Goal: Task Accomplishment & Management: Manage account settings

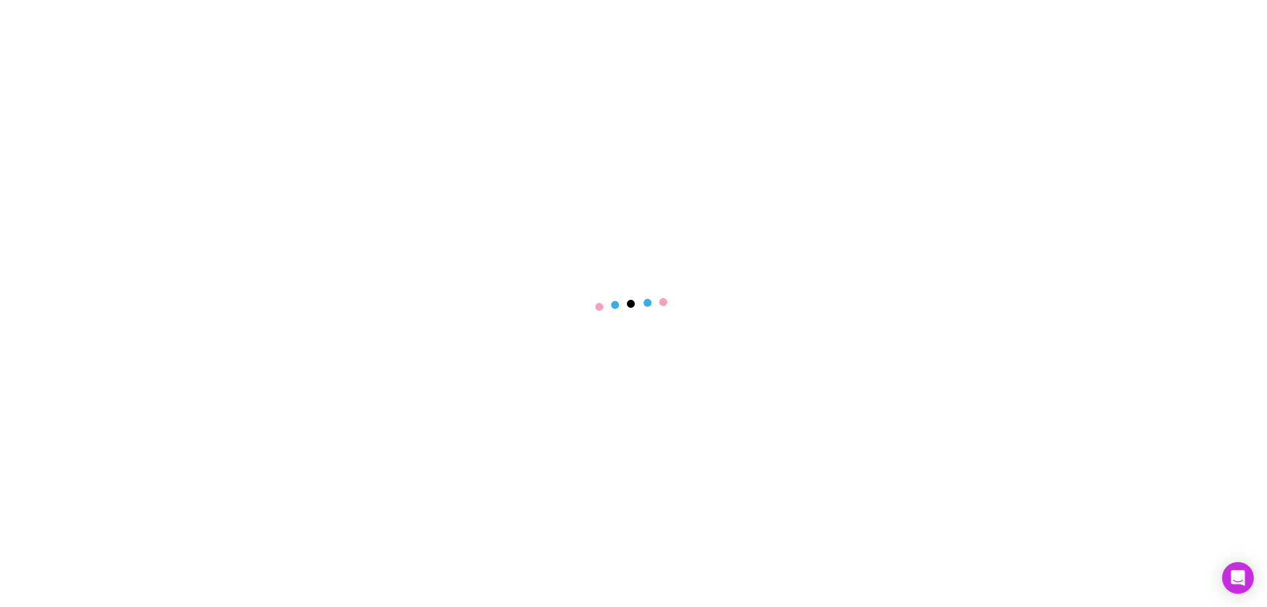
select select "****"
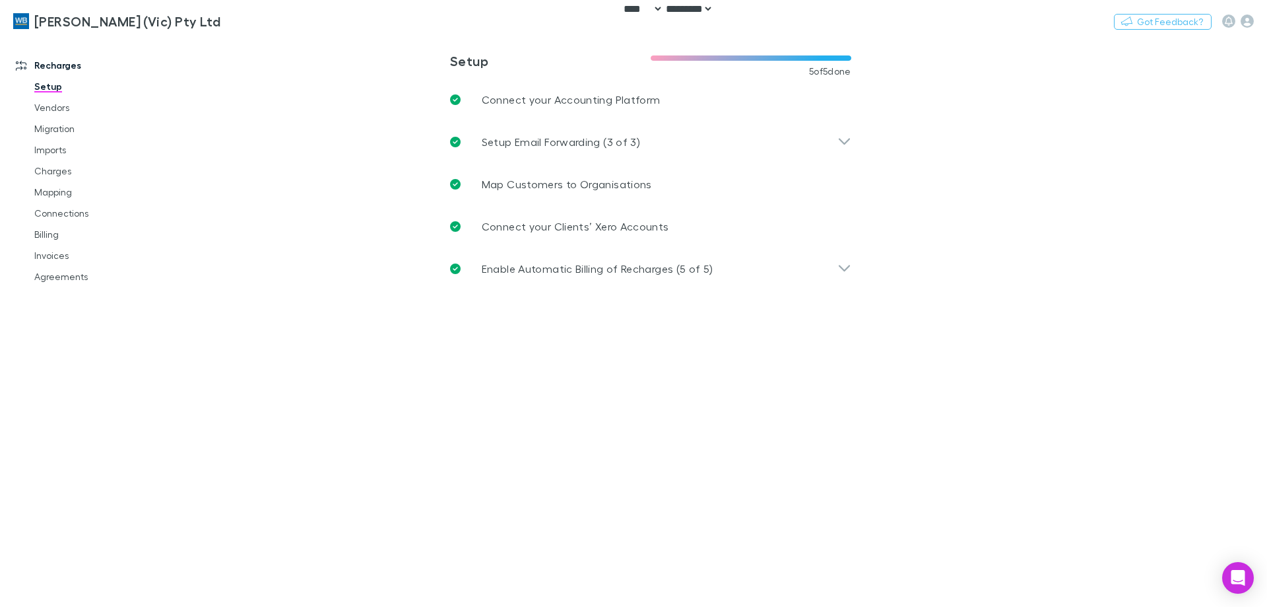
drag, startPoint x: 1208, startPoint y: 153, endPoint x: 1262, endPoint y: 56, distance: 111.1
click at [1209, 152] on main "**********" at bounding box center [719, 322] width 1096 height 570
click at [1246, 18] on icon "button" at bounding box center [1247, 21] width 13 height 13
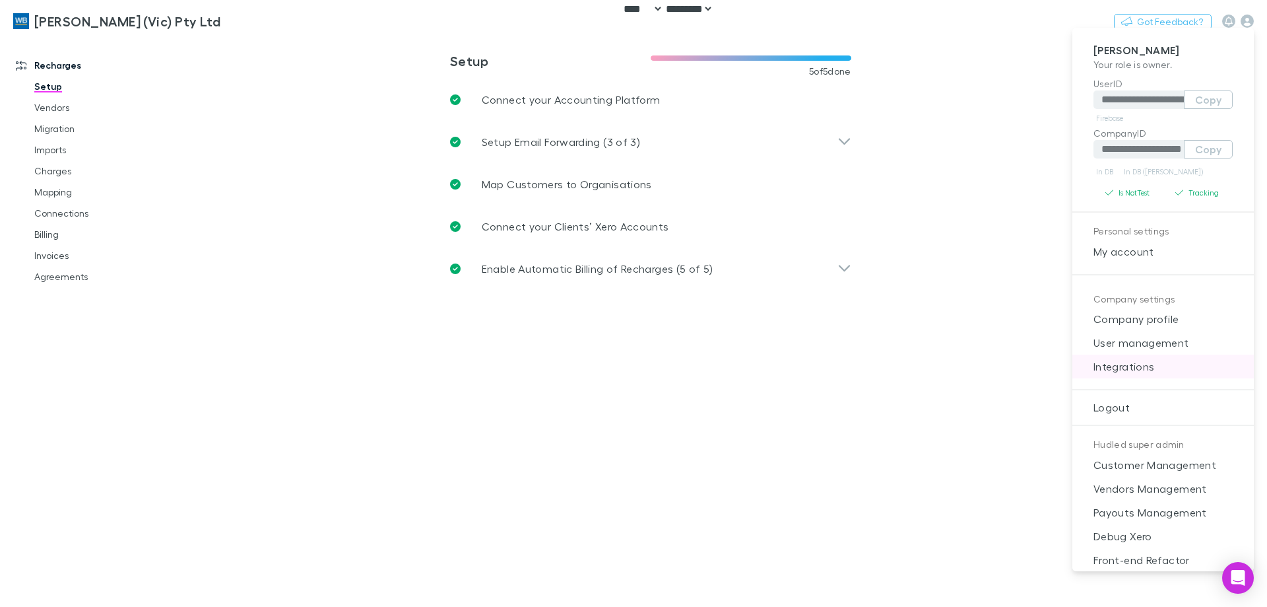
click at [1153, 366] on span "Integrations" at bounding box center [1163, 366] width 160 height 16
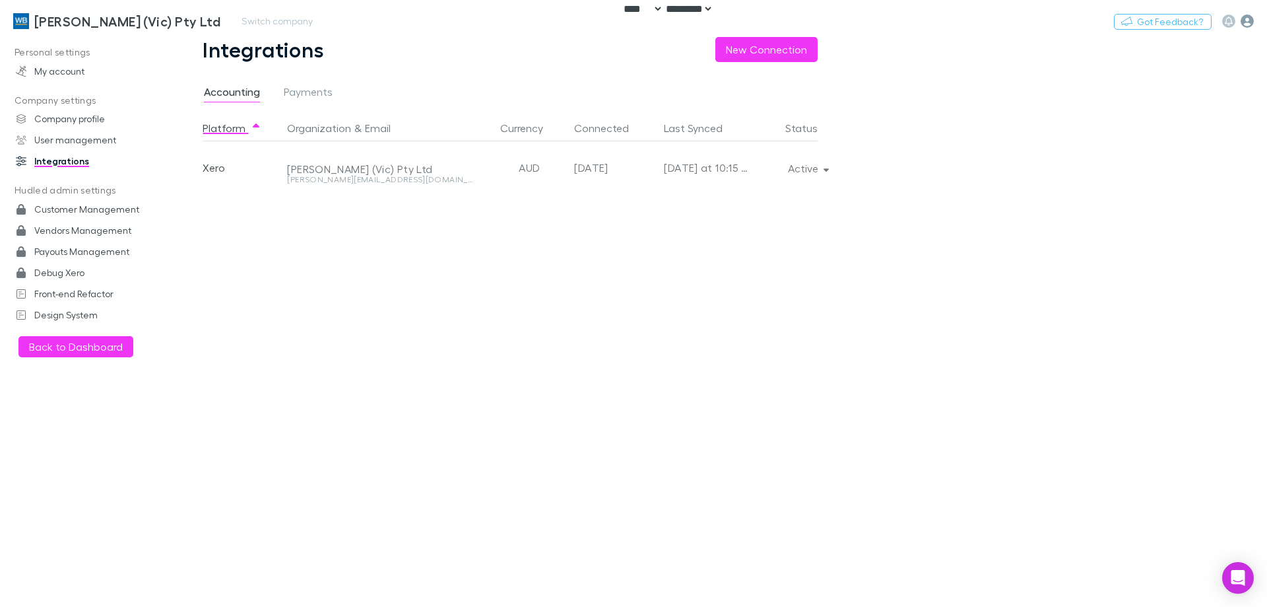
click at [1248, 23] on icon "button" at bounding box center [1247, 21] width 13 height 13
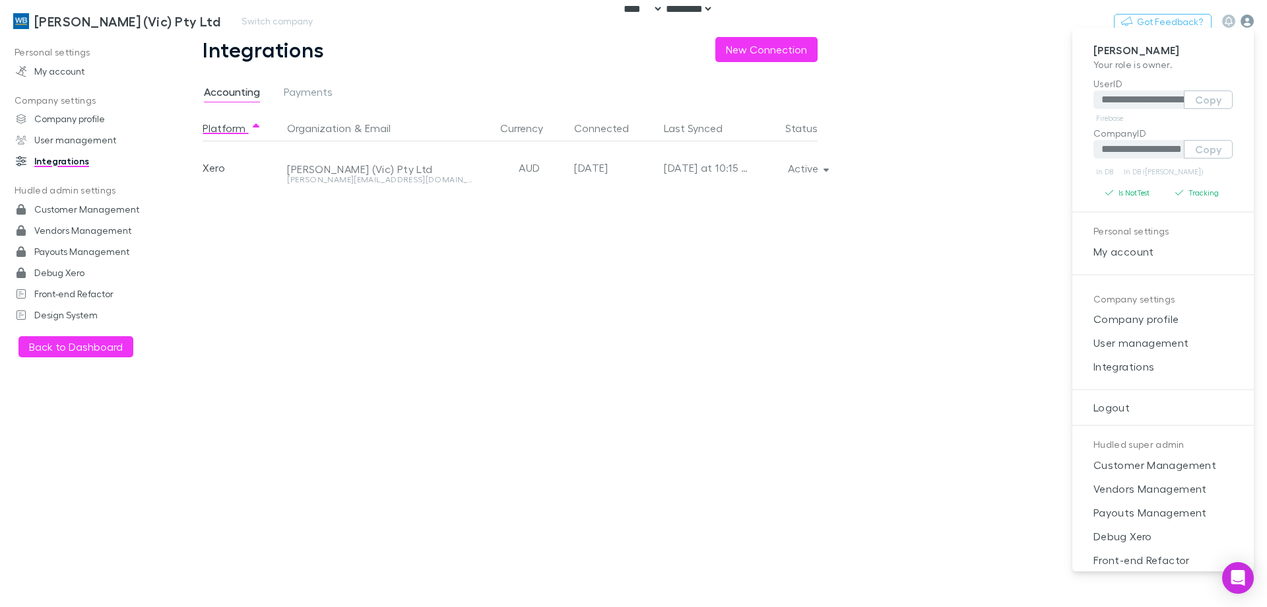
click at [1248, 23] on div at bounding box center [633, 303] width 1267 height 607
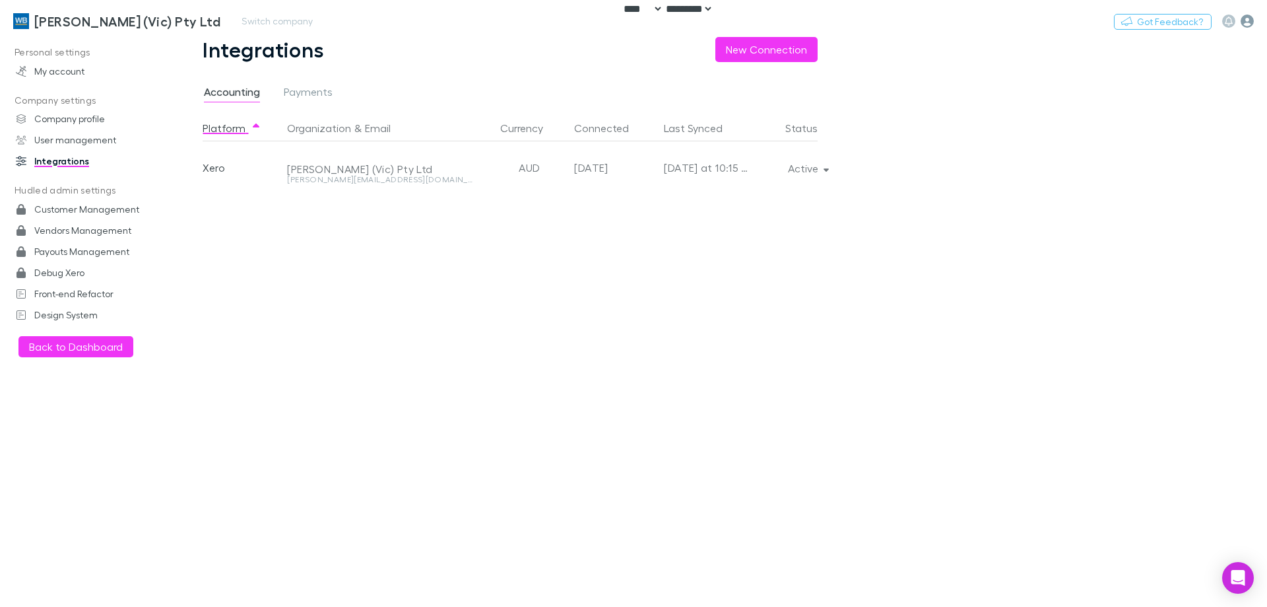
click at [1254, 15] on icon "button" at bounding box center [1247, 21] width 13 height 13
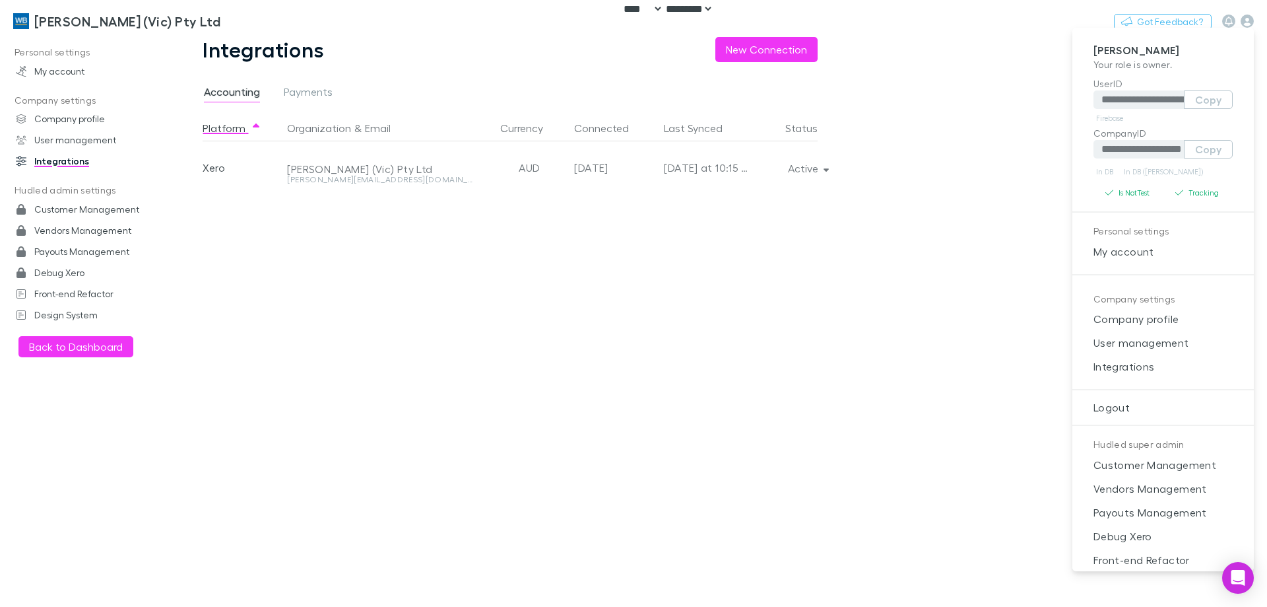
click at [1004, 77] on div at bounding box center [633, 303] width 1267 height 607
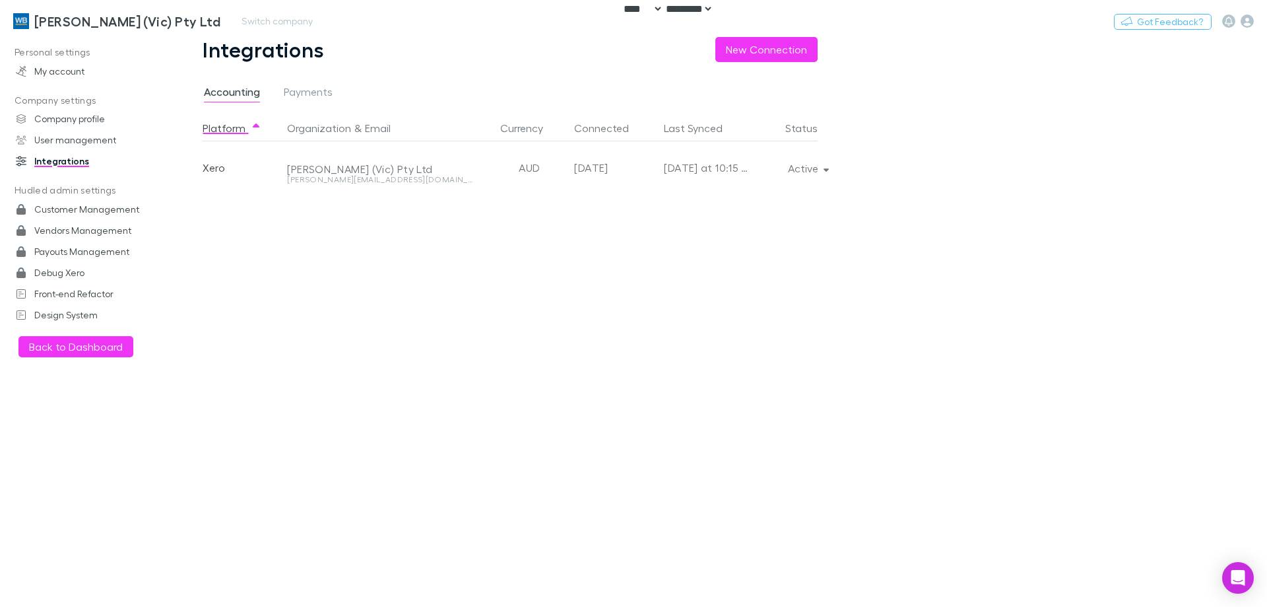
click at [143, 20] on h3 "[PERSON_NAME] (Vic) Pty Ltd" at bounding box center [127, 21] width 186 height 16
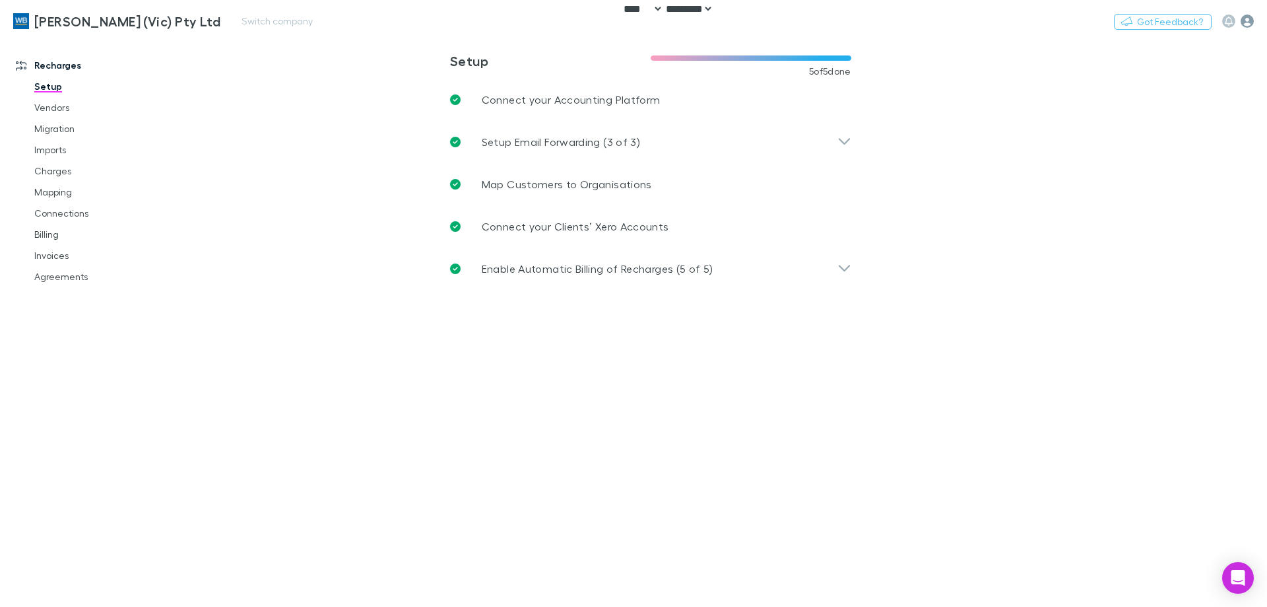
click at [1250, 21] on icon "button" at bounding box center [1247, 21] width 13 height 13
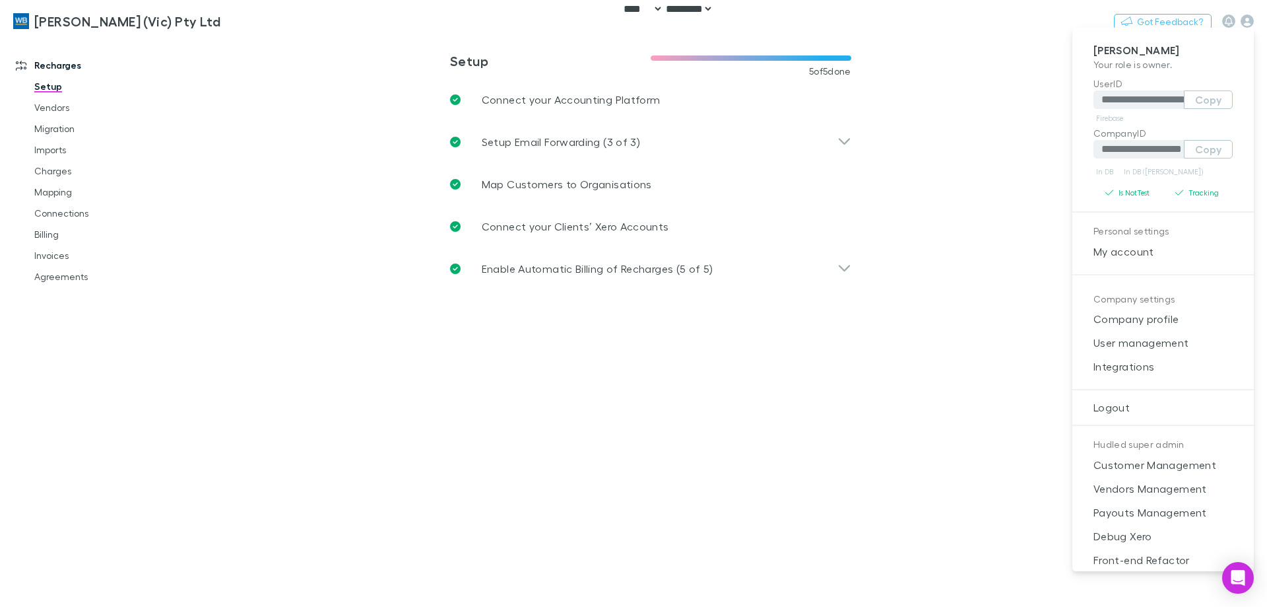
click at [255, 71] on div at bounding box center [633, 303] width 1267 height 607
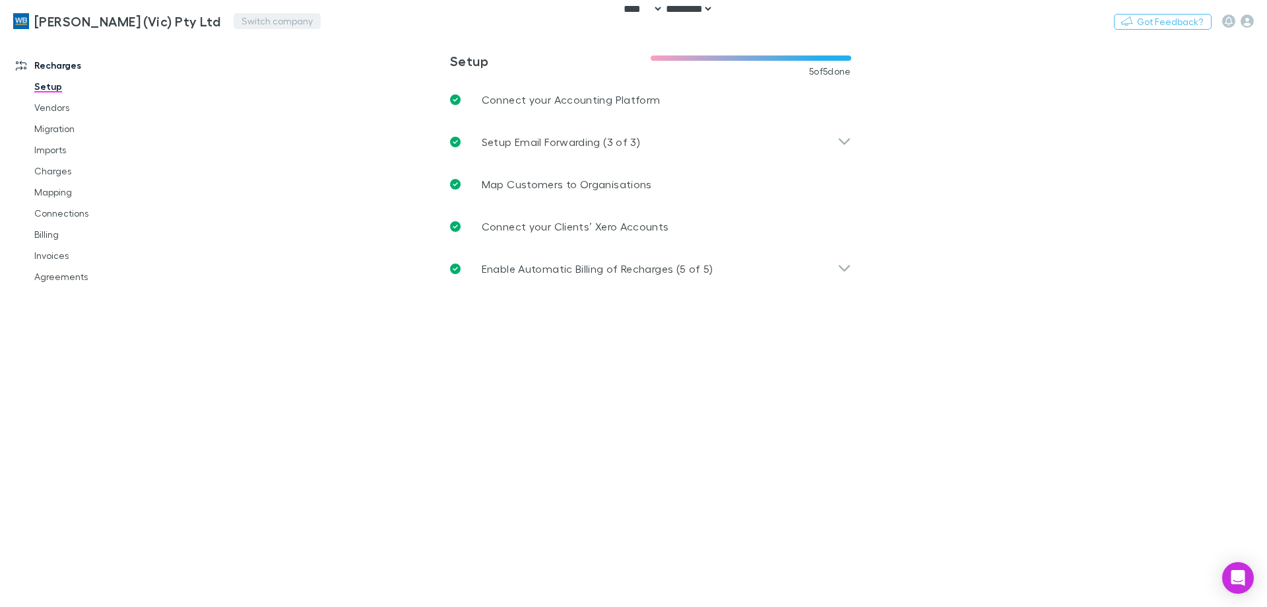
click at [234, 22] on button "Switch company" at bounding box center [277, 21] width 87 height 16
type input "*"
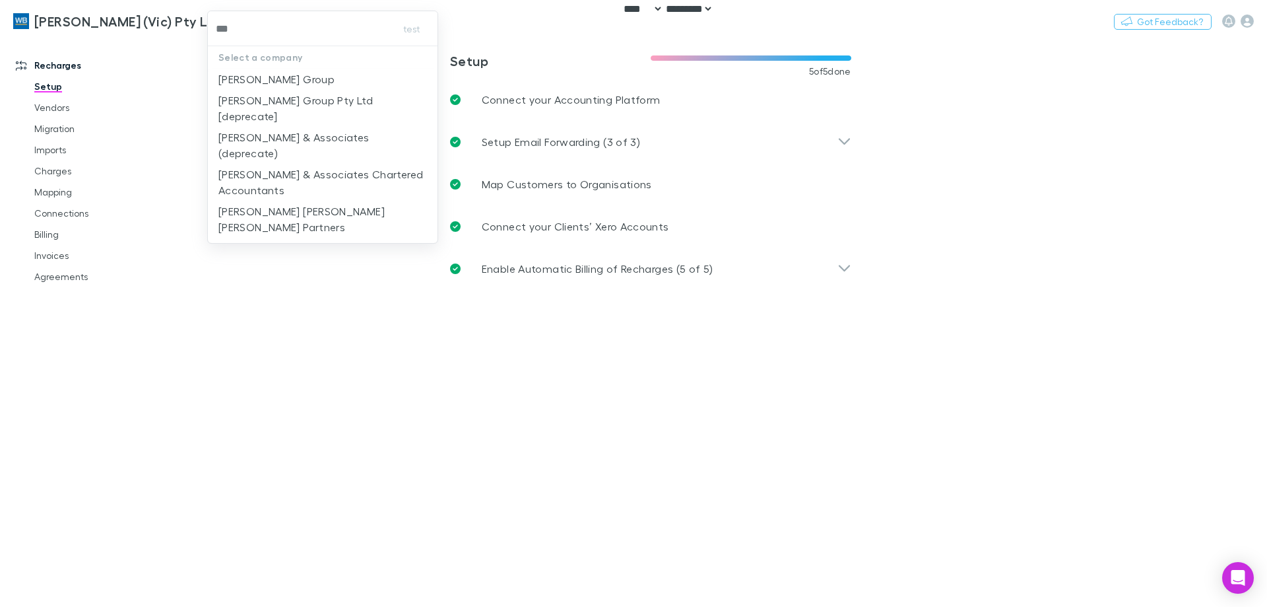
type input "****"
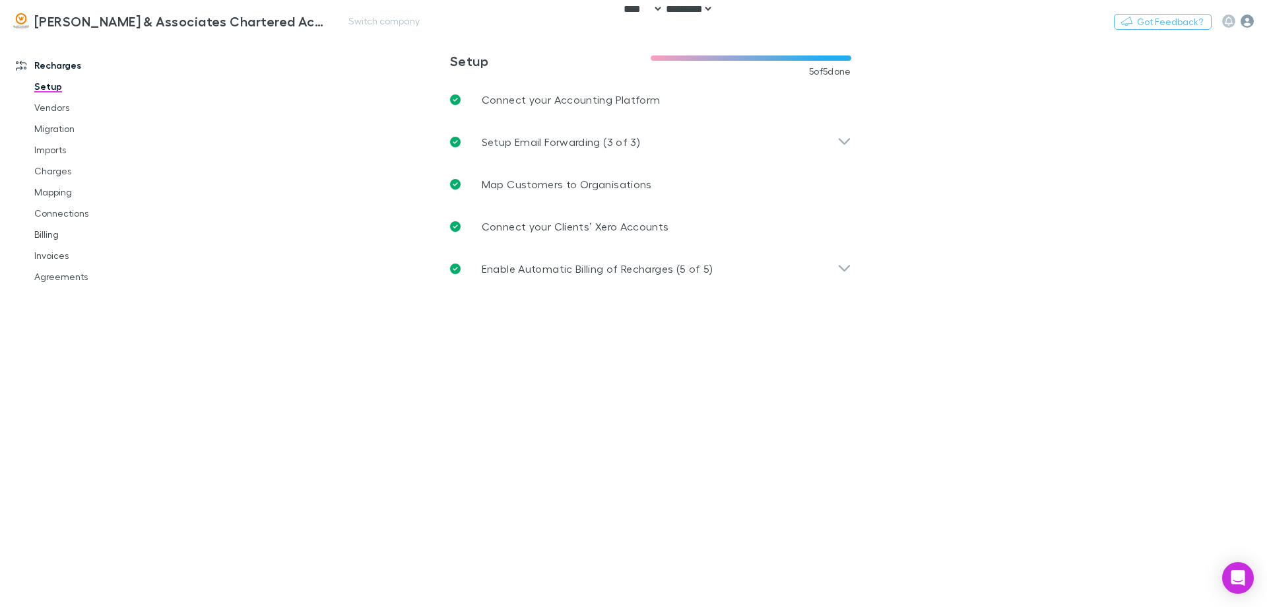
click at [1253, 22] on icon "button" at bounding box center [1247, 21] width 13 height 13
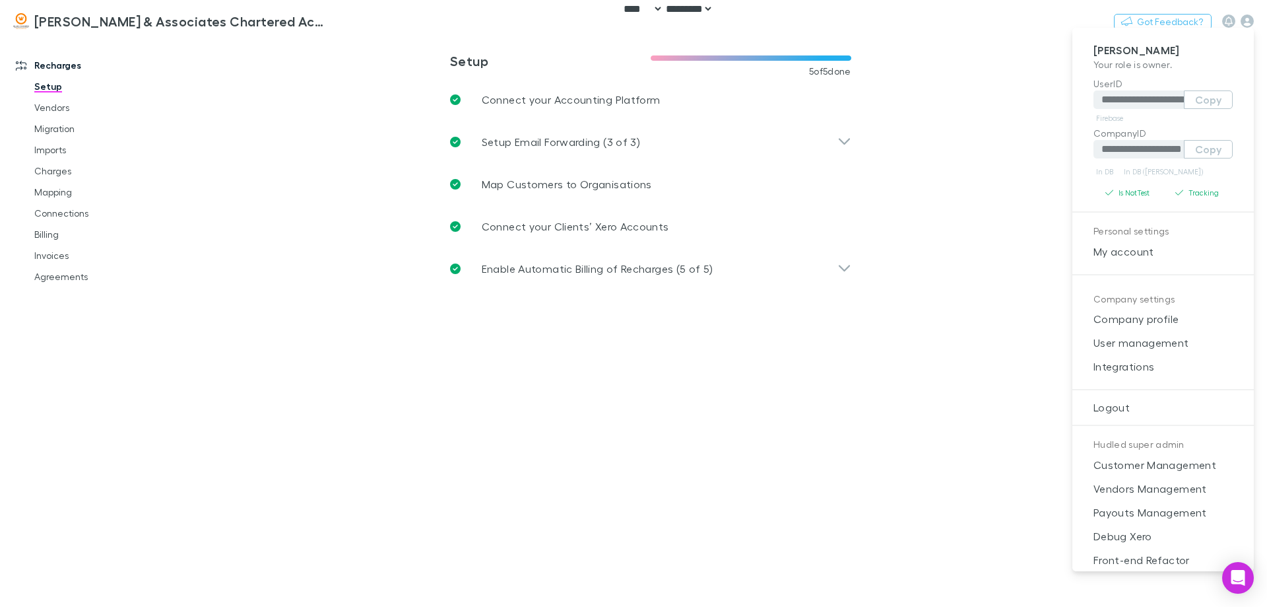
click at [1012, 215] on div at bounding box center [633, 303] width 1267 height 607
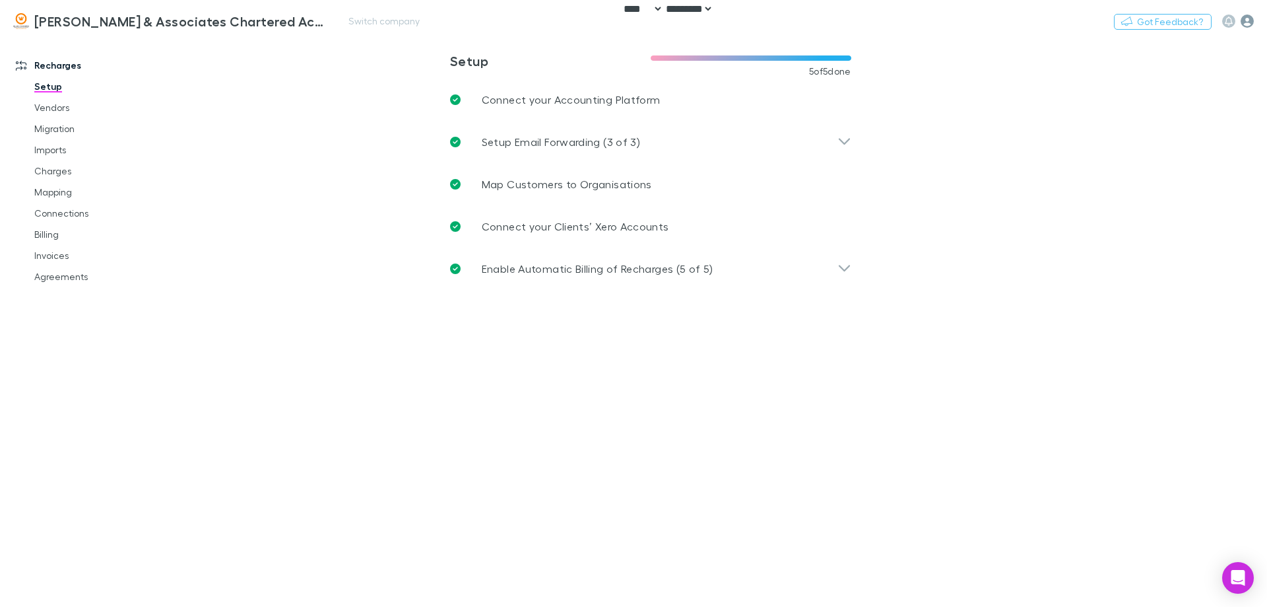
click at [1250, 21] on icon "button" at bounding box center [1247, 21] width 13 height 13
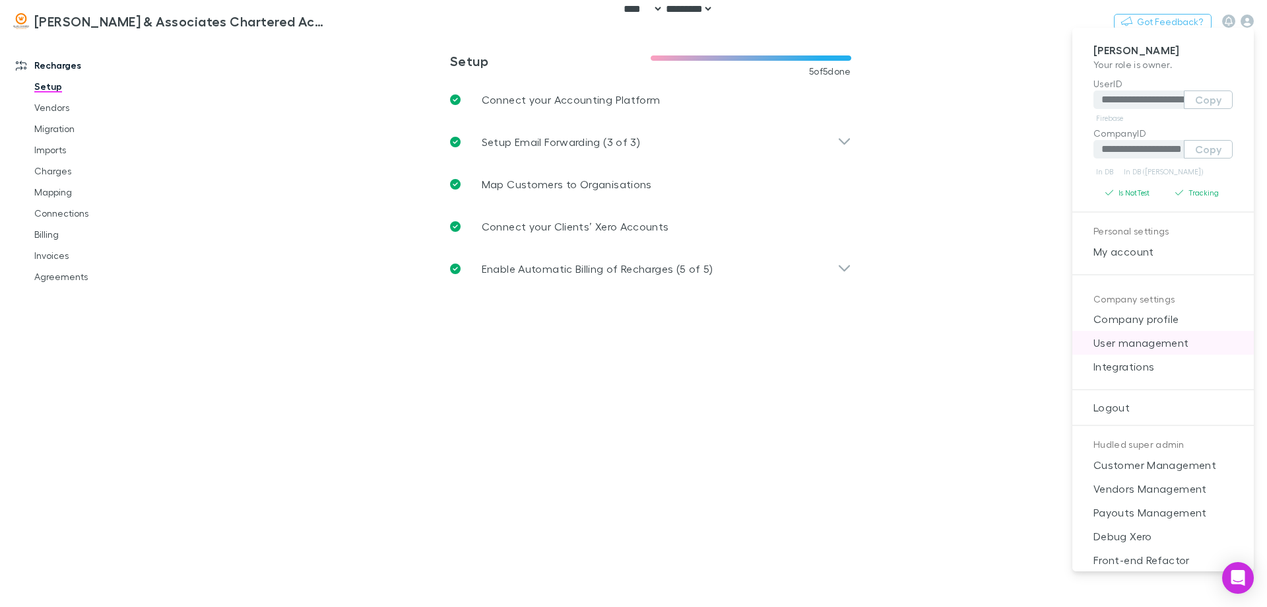
click at [1181, 339] on span "User management" at bounding box center [1163, 343] width 160 height 16
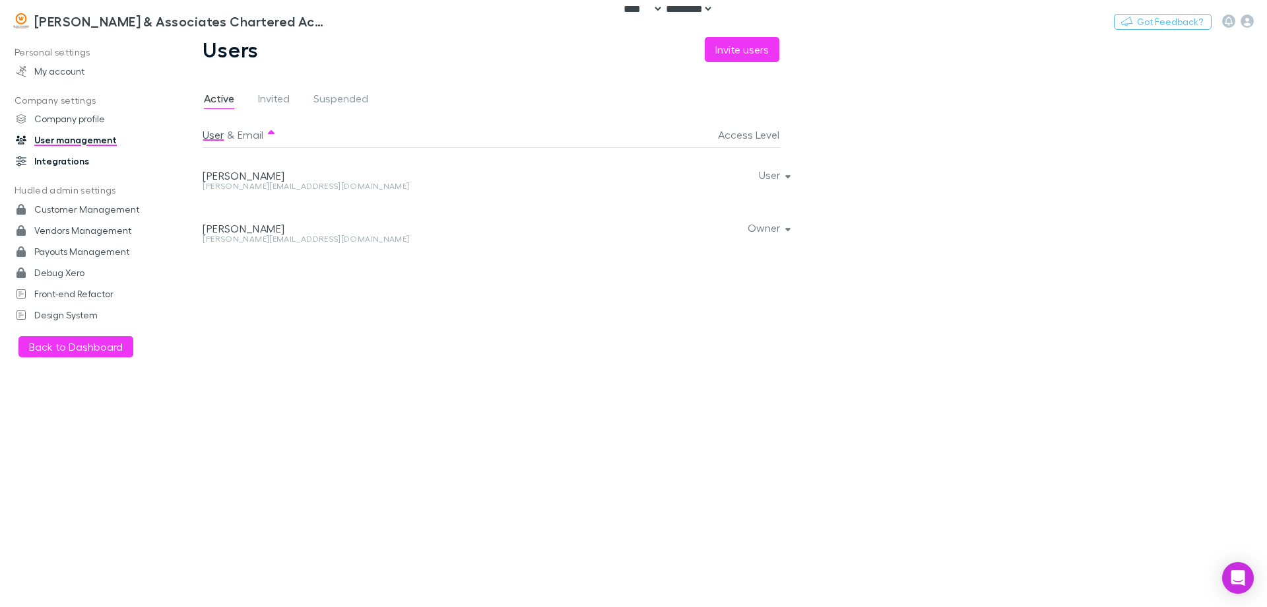
click at [71, 164] on link "Integrations" at bounding box center [91, 161] width 176 height 21
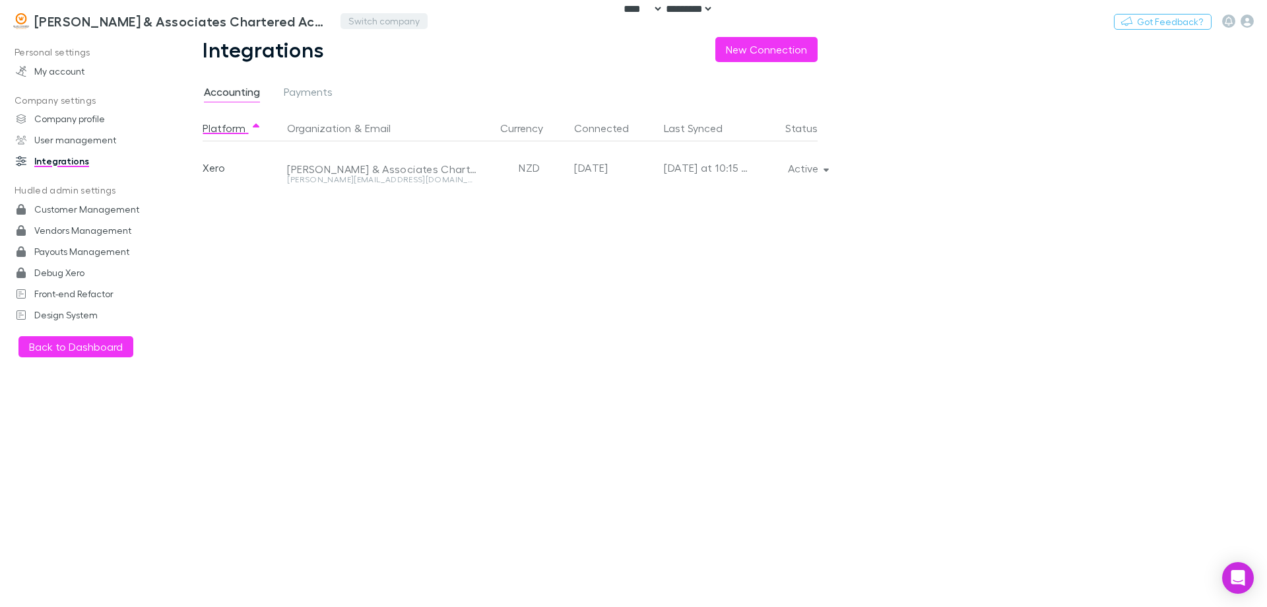
click at [385, 26] on button "Switch company" at bounding box center [384, 21] width 87 height 16
type input "****"
click at [384, 81] on p "Lucicharge" at bounding box center [360, 79] width 55 height 16
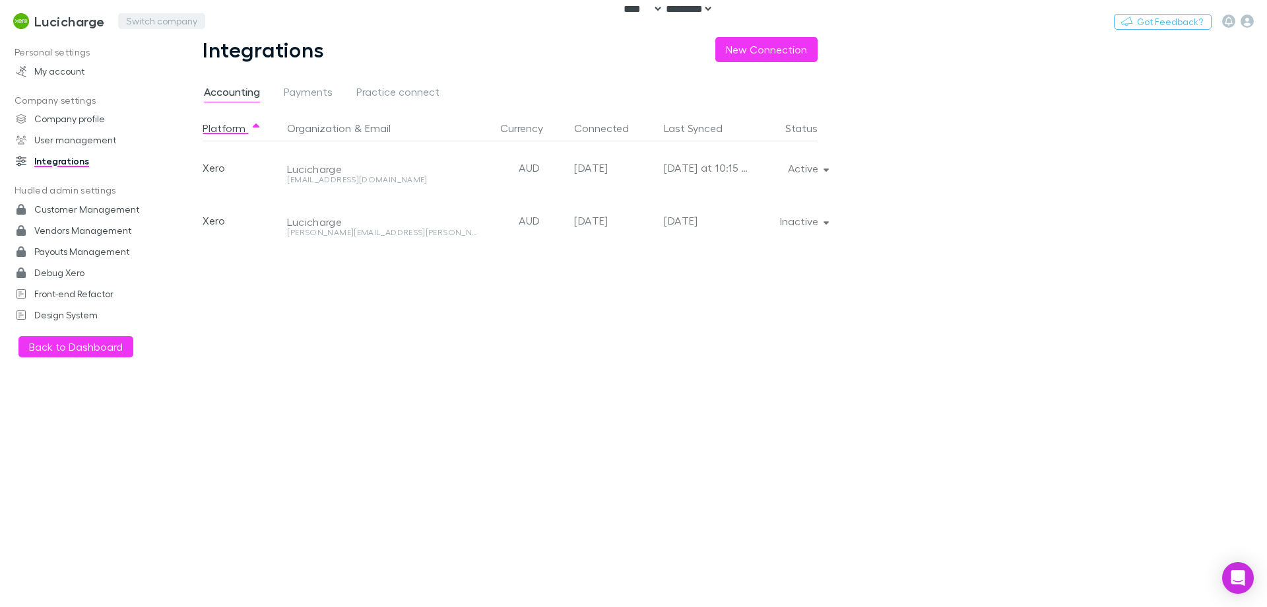
click at [188, 27] on button "Switch company" at bounding box center [161, 21] width 87 height 16
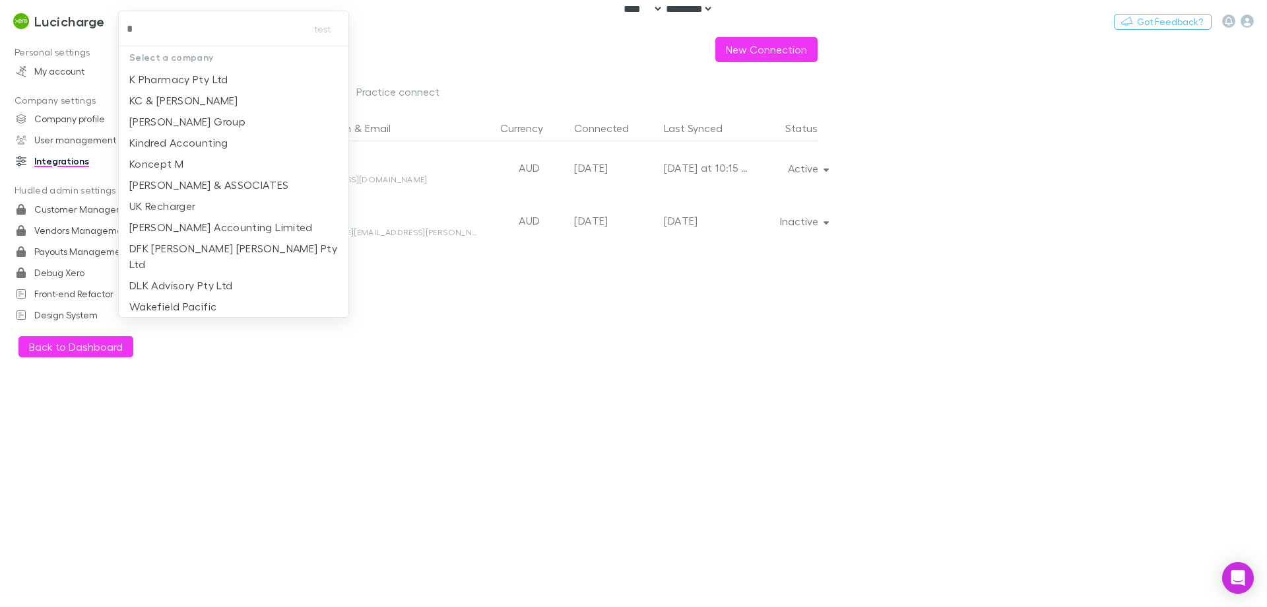
type input "**"
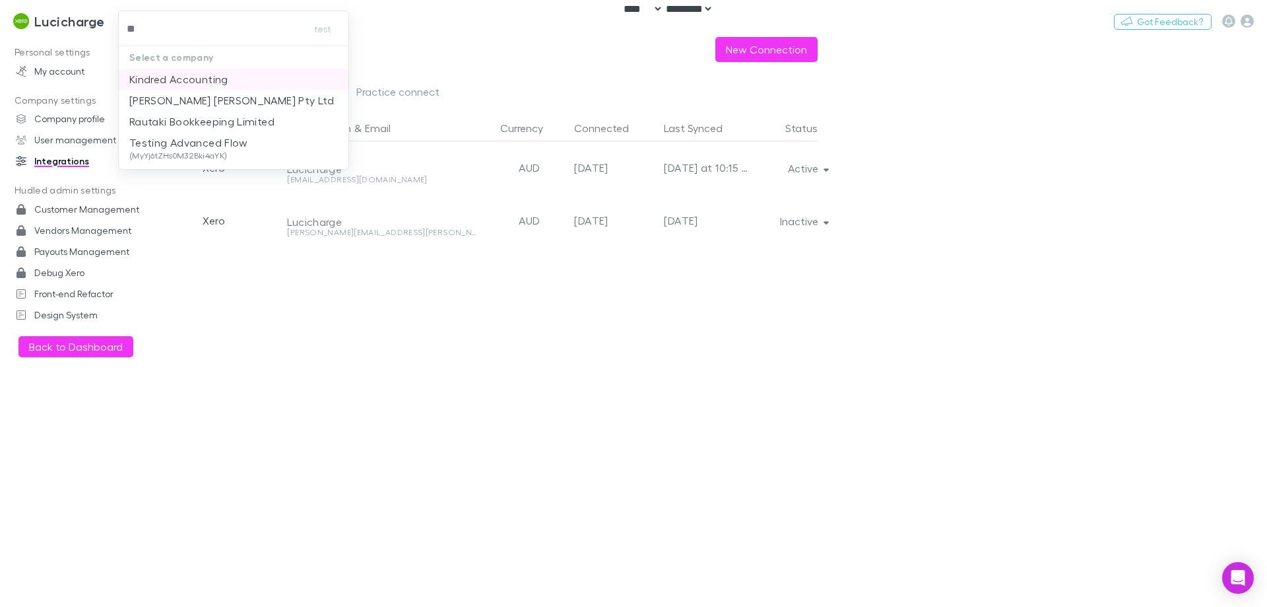
click at [213, 71] on p "Kindred Accounting" at bounding box center [178, 79] width 99 height 16
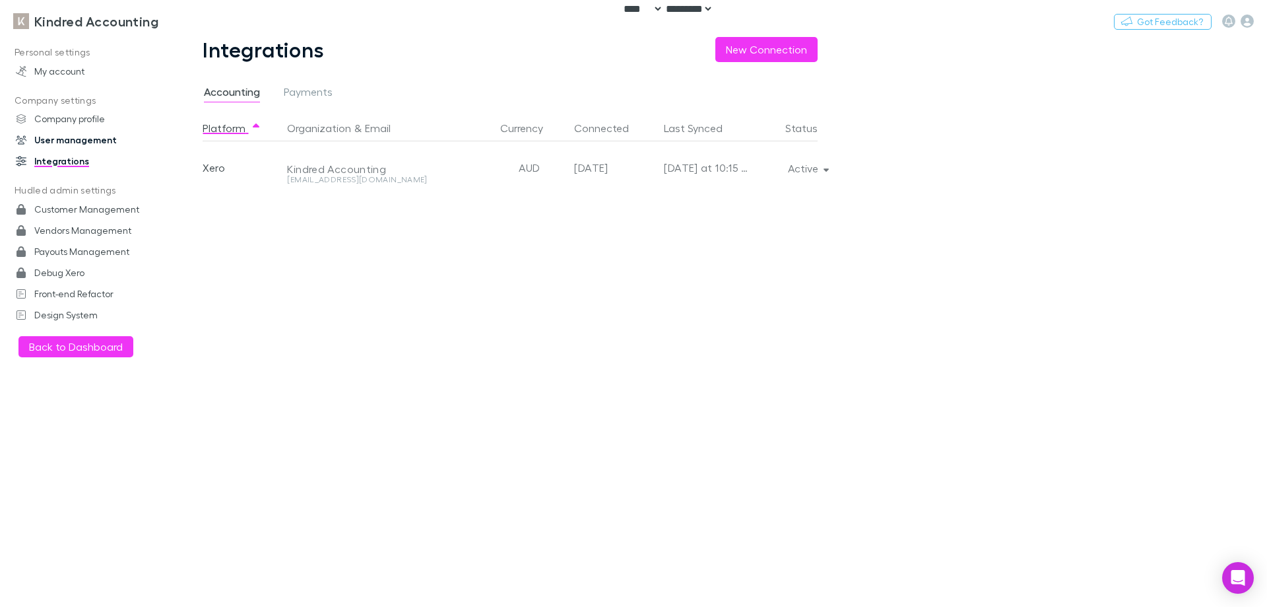
click at [87, 147] on link "User management" at bounding box center [91, 139] width 176 height 21
